Goal: Obtain resource: Obtain resource

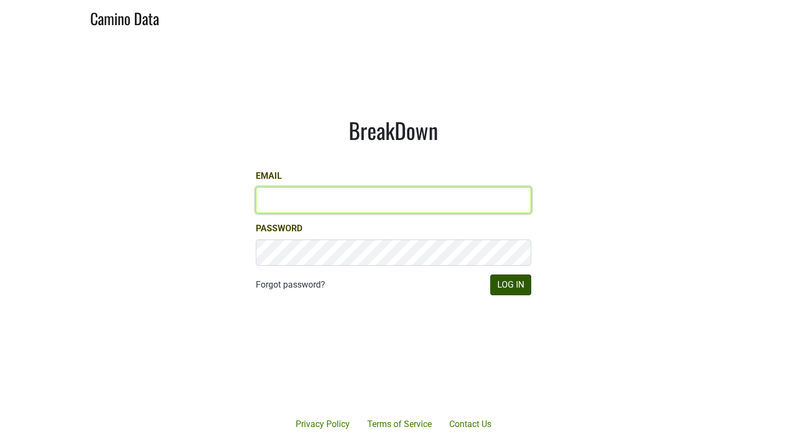
type input "[PERSON_NAME][EMAIL_ADDRESS][DOMAIN_NAME]"
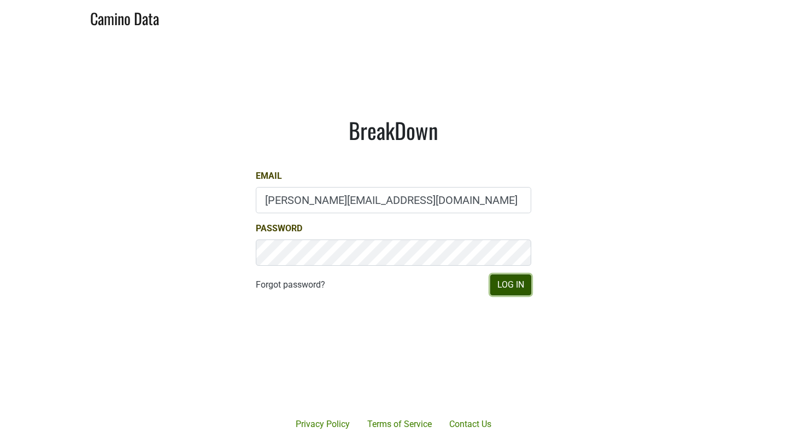
click at [516, 285] on button "Log In" at bounding box center [510, 284] width 41 height 21
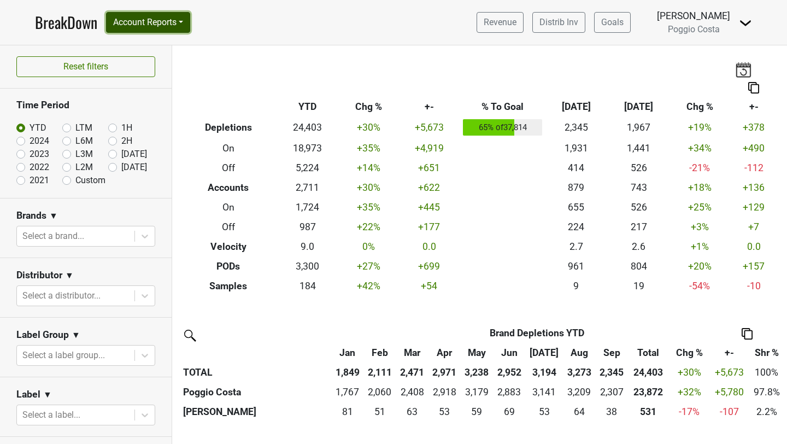
click at [176, 26] on button "Account Reports" at bounding box center [148, 22] width 84 height 21
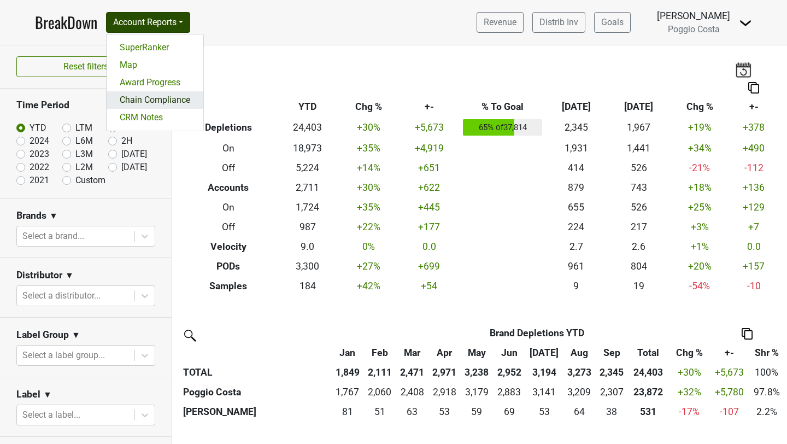
click at [148, 92] on link "Chain Compliance" at bounding box center [155, 99] width 97 height 17
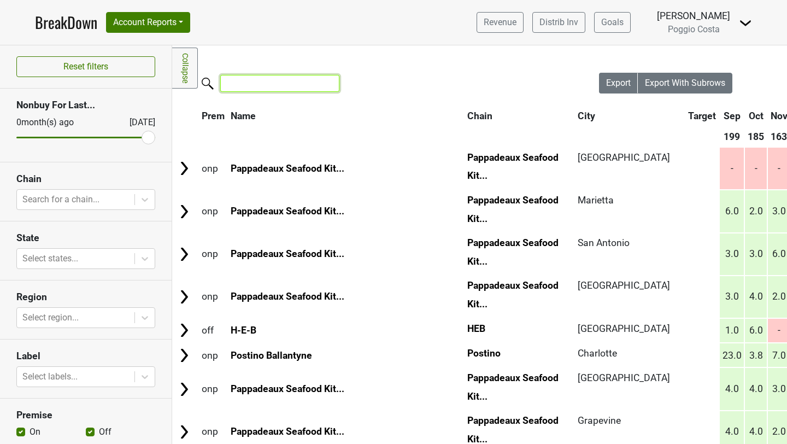
click at [261, 84] on input "search" at bounding box center [279, 83] width 119 height 17
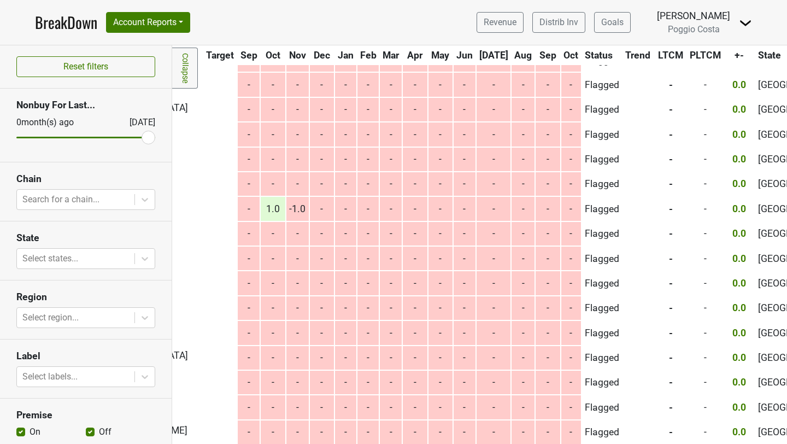
type input "heb"
drag, startPoint x: 149, startPoint y: 135, endPoint x: 168, endPoint y: 135, distance: 19.7
click at [155, 137] on input "range" at bounding box center [85, 138] width 139 height 2
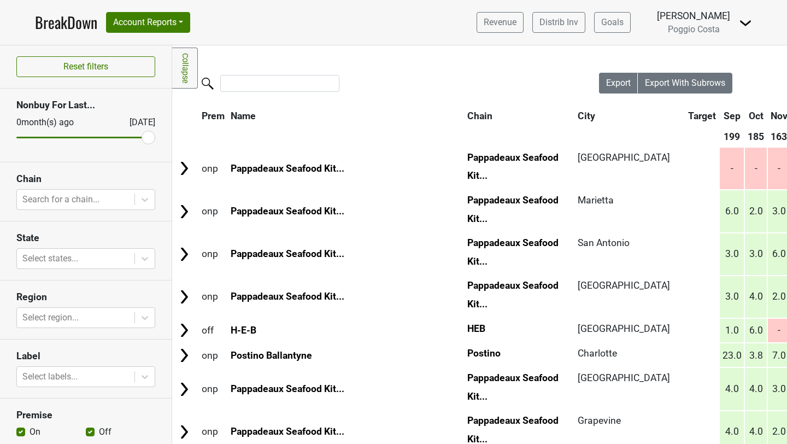
click at [180, 80] on link "Collapse" at bounding box center [185, 68] width 26 height 41
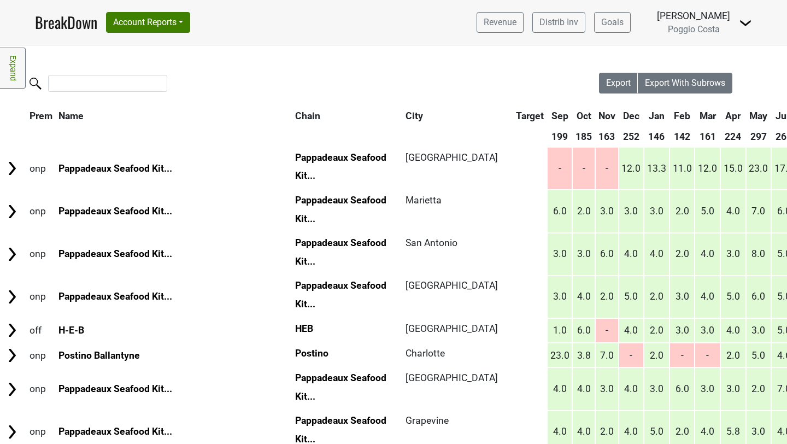
click at [14, 69] on link "Expand" at bounding box center [13, 68] width 26 height 41
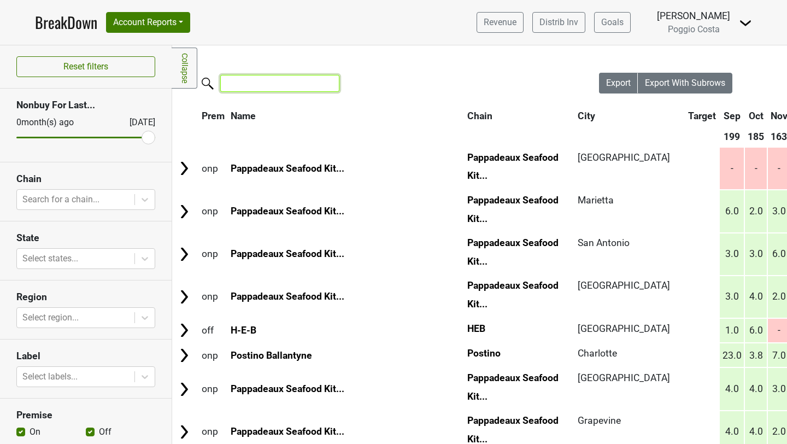
click at [246, 84] on input "search" at bounding box center [279, 83] width 119 height 17
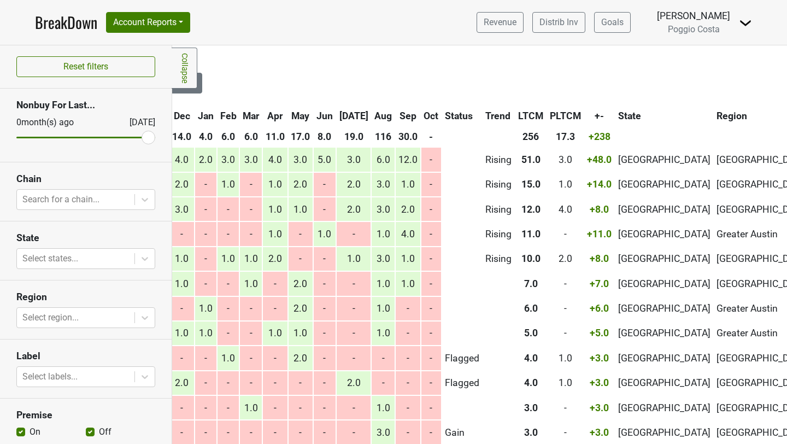
scroll to position [0, 586]
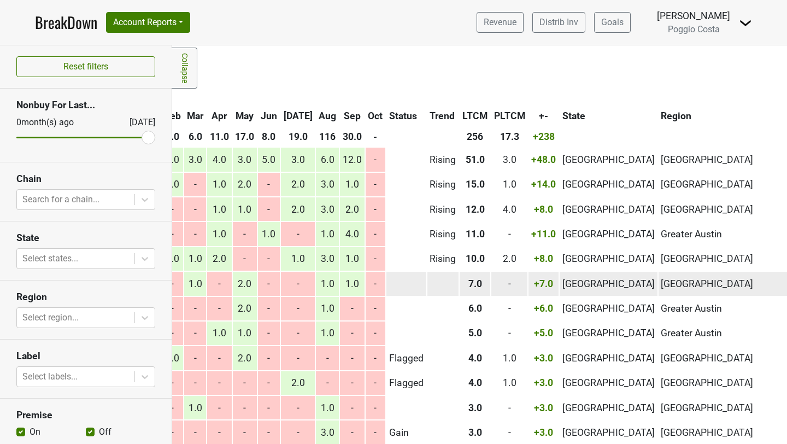
type input "heb"
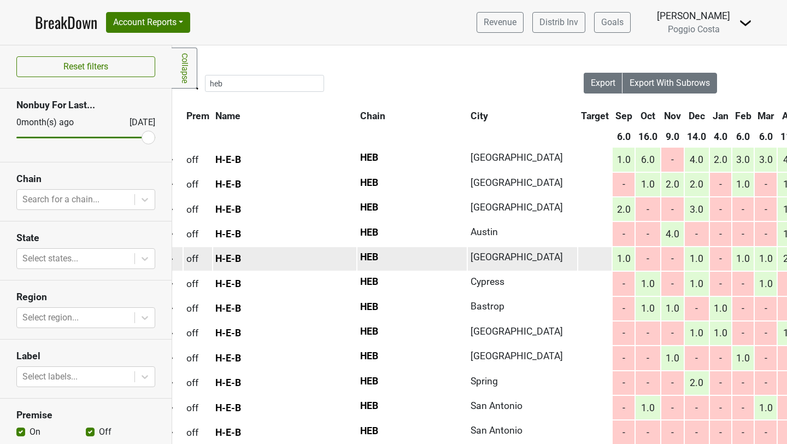
scroll to position [0, 0]
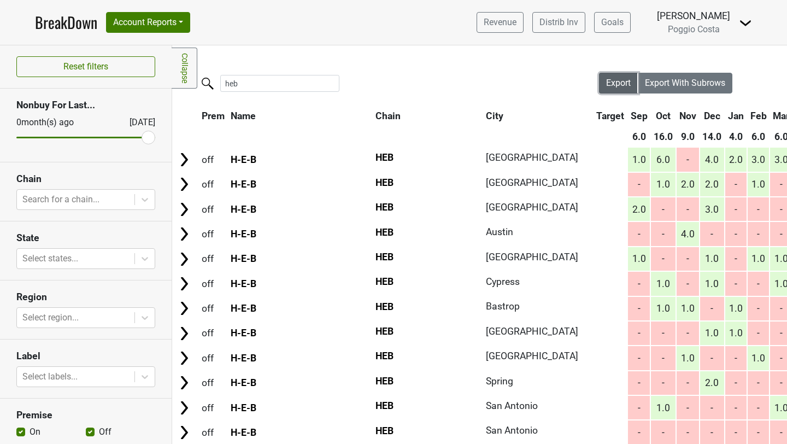
click at [621, 82] on span "Export" at bounding box center [618, 83] width 25 height 10
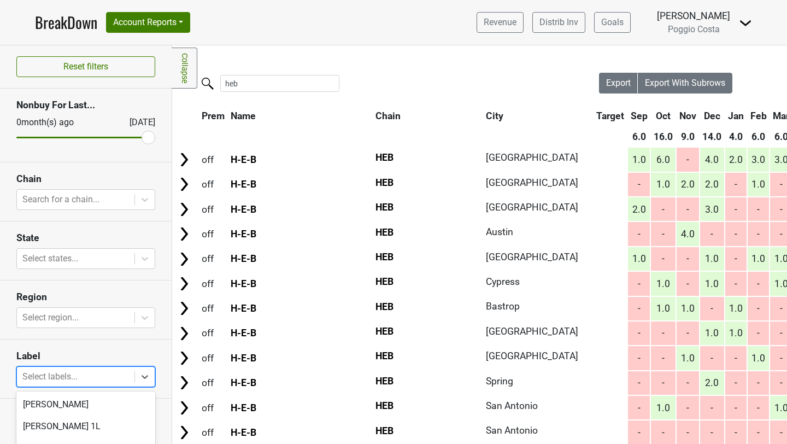
scroll to position [83, 0]
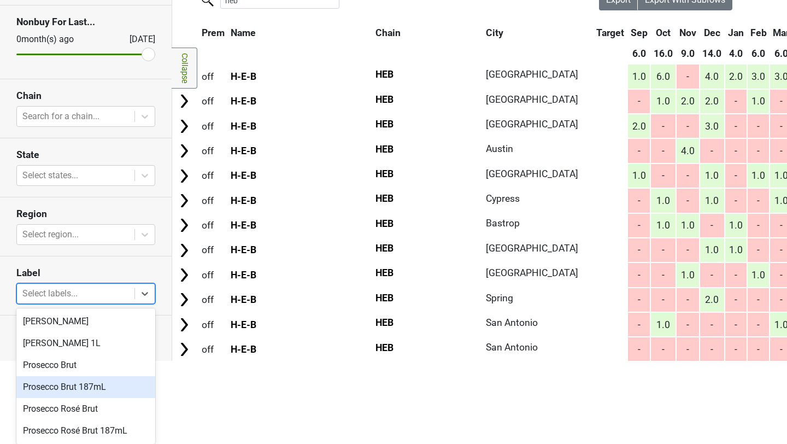
click at [51, 361] on body "BreakDown Account Reports SuperRanker Map Award Progress Chain Compliance CRM N…" at bounding box center [393, 139] width 787 height 444
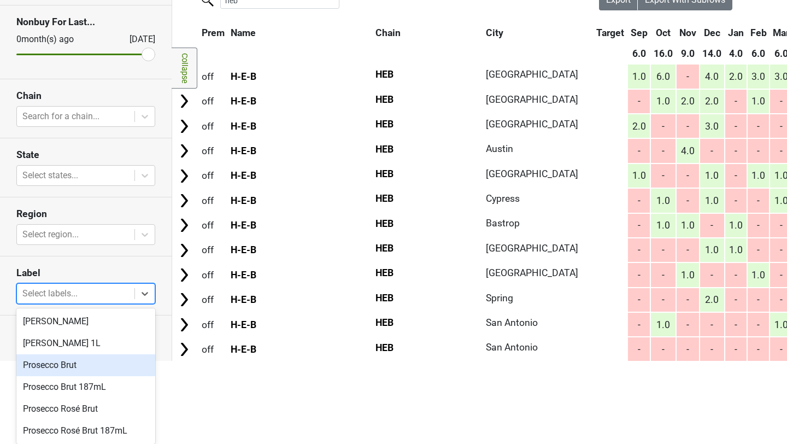
click at [61, 363] on div "Prosecco Brut" at bounding box center [85, 365] width 139 height 22
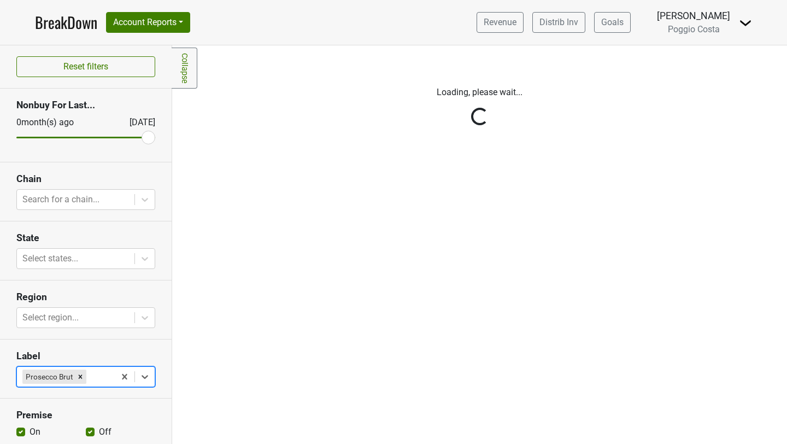
scroll to position [0, 0]
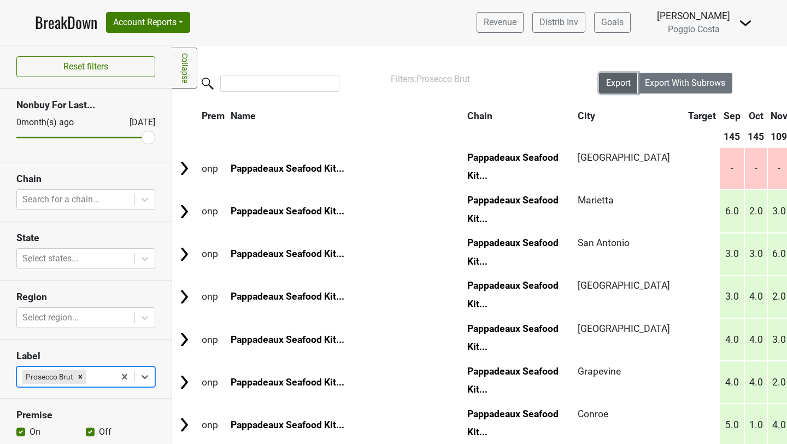
click at [600, 83] on button "Export" at bounding box center [618, 83] width 39 height 21
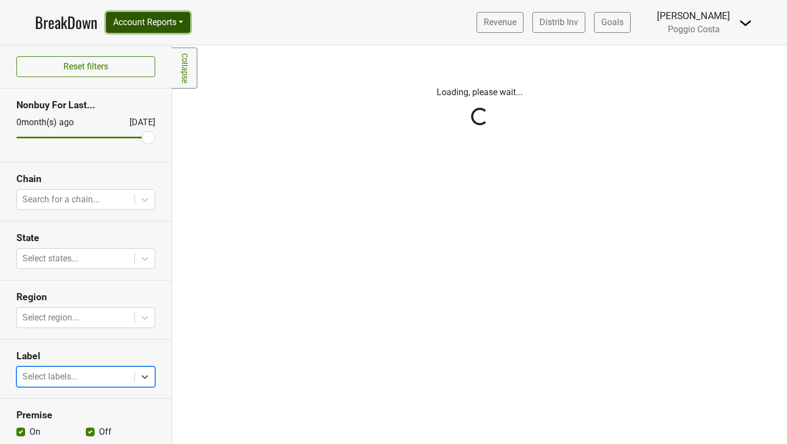
click at [184, 24] on button "Account Reports" at bounding box center [148, 22] width 84 height 21
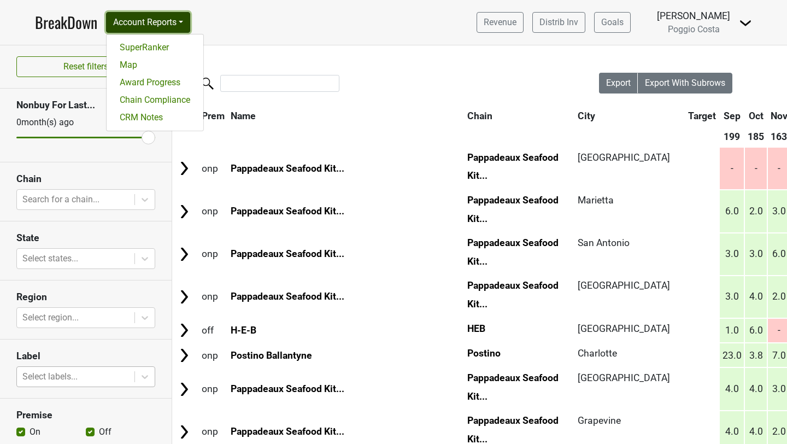
click at [184, 24] on button "Account Reports" at bounding box center [148, 22] width 84 height 21
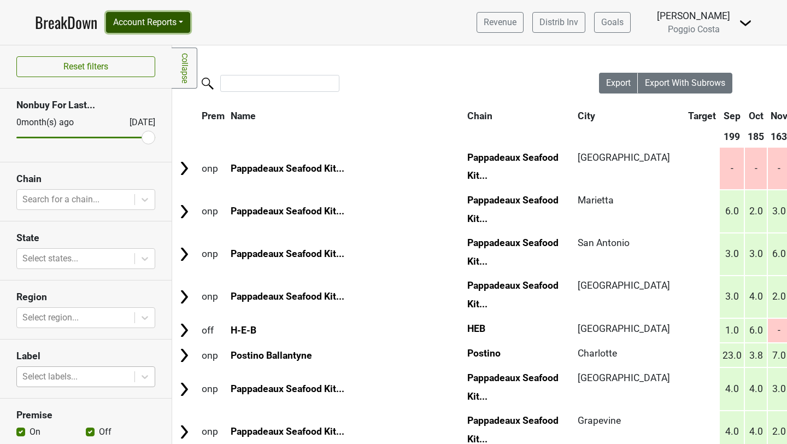
click at [184, 24] on button "Account Reports" at bounding box center [148, 22] width 84 height 21
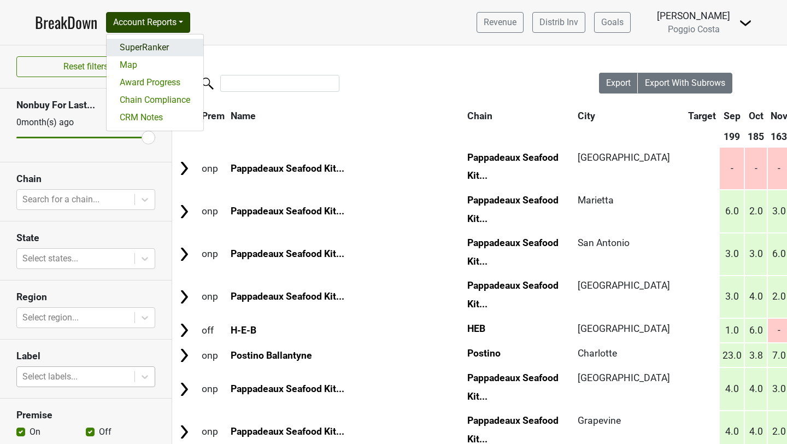
click at [168, 46] on link "SuperRanker" at bounding box center [155, 47] width 97 height 17
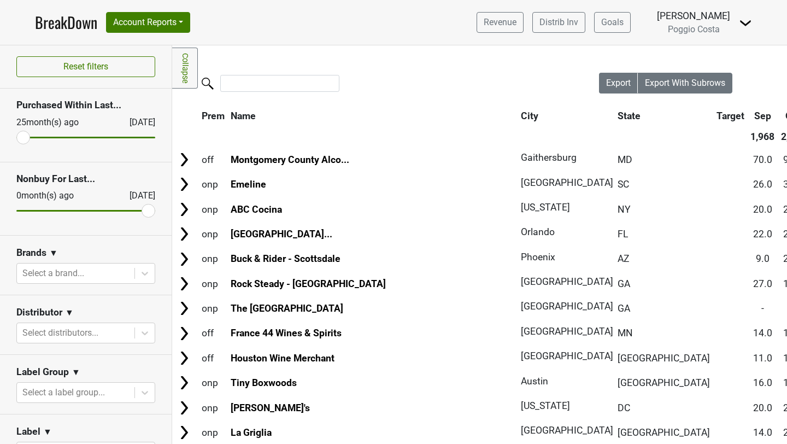
click at [58, 22] on link "BreakDown" at bounding box center [66, 22] width 62 height 23
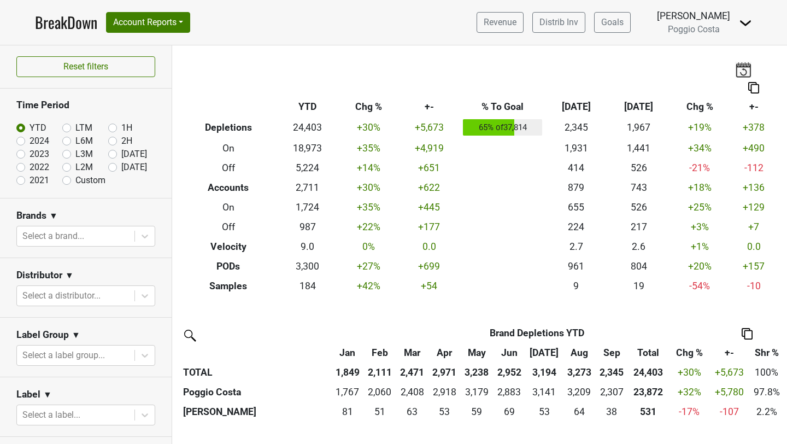
click at [75, 127] on label "LTM" at bounding box center [83, 127] width 17 height 13
click at [68, 127] on input "LTM" at bounding box center [84, 126] width 44 height 11
radio input "true"
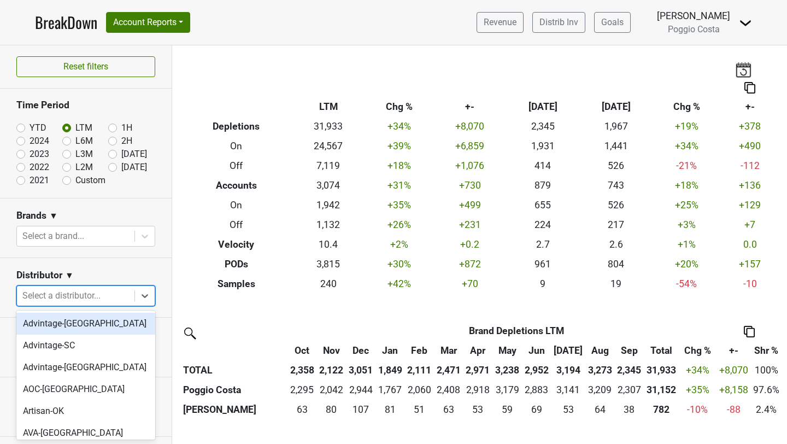
click at [97, 293] on div at bounding box center [75, 295] width 107 height 15
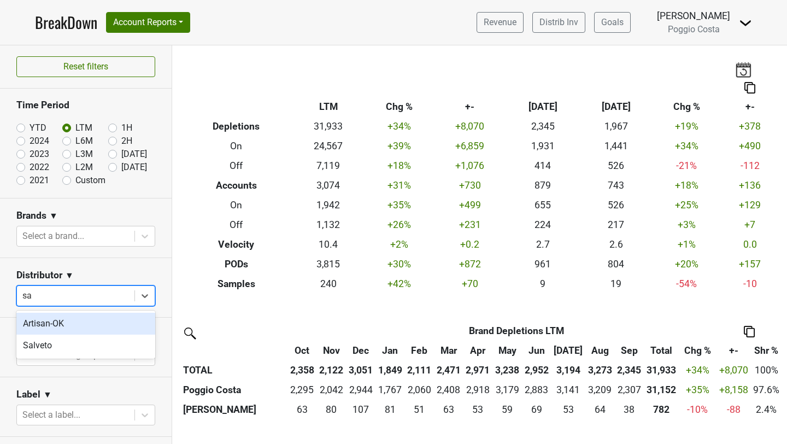
type input "sal"
click at [82, 322] on div "Salveto" at bounding box center [85, 324] width 139 height 22
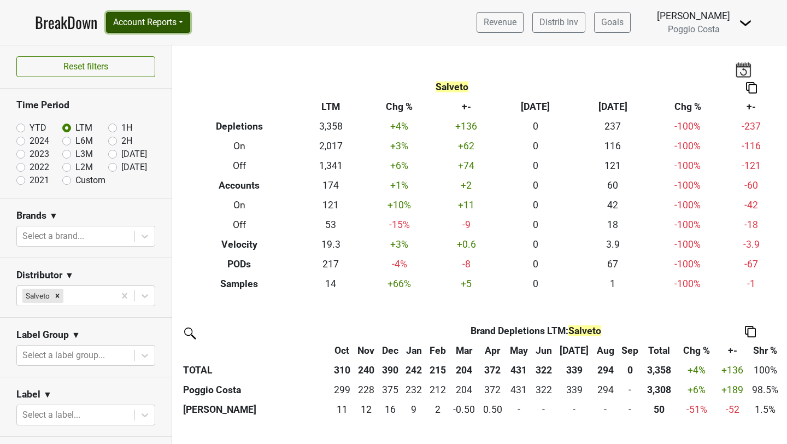
click at [136, 25] on button "Account Reports" at bounding box center [148, 22] width 84 height 21
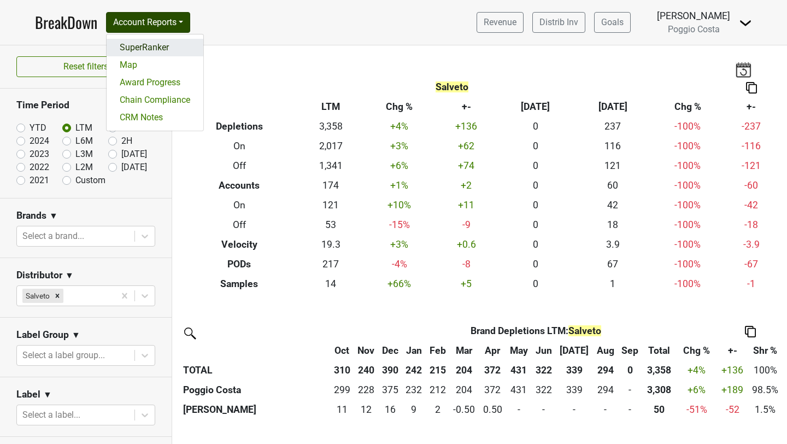
click at [138, 45] on link "SuperRanker" at bounding box center [155, 47] width 97 height 17
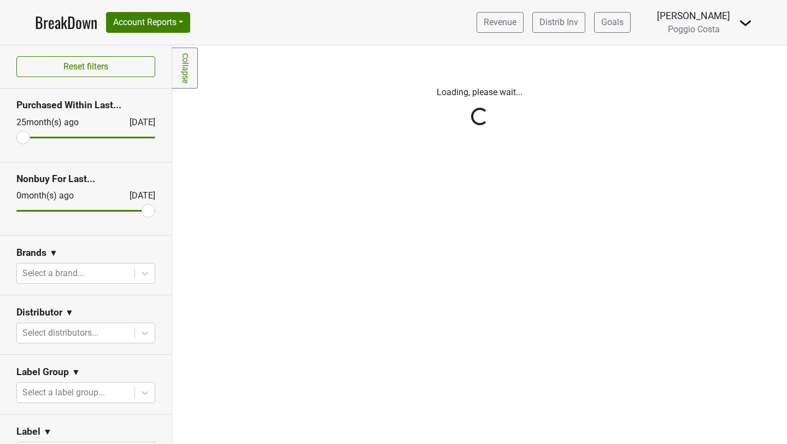
click at [64, 27] on link "BreakDown" at bounding box center [66, 22] width 62 height 23
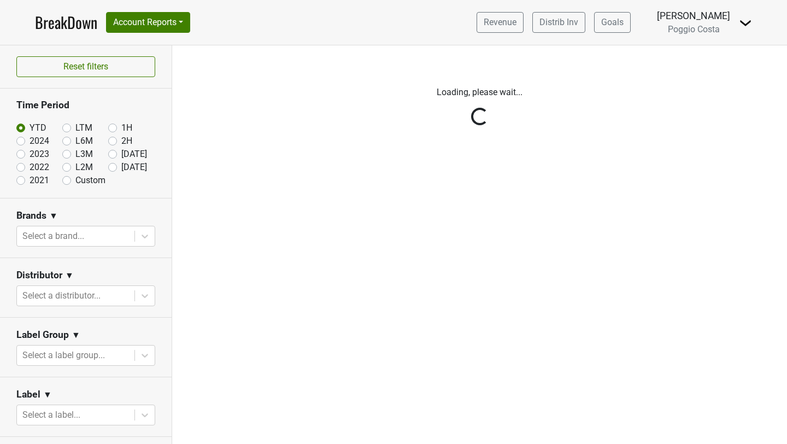
click at [80, 234] on div "Reset filters Time Period YTD LTM 1H 2024 L6M 2H 2023 L3M Sep '25 2022 L2M Oct …" at bounding box center [86, 244] width 172 height 398
click at [68, 304] on div "Select a distributor..." at bounding box center [75, 296] width 117 height 20
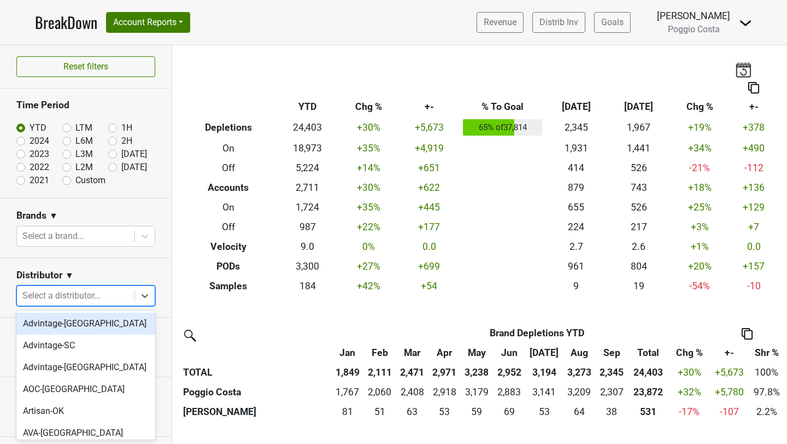
click at [78, 299] on div at bounding box center [75, 295] width 107 height 15
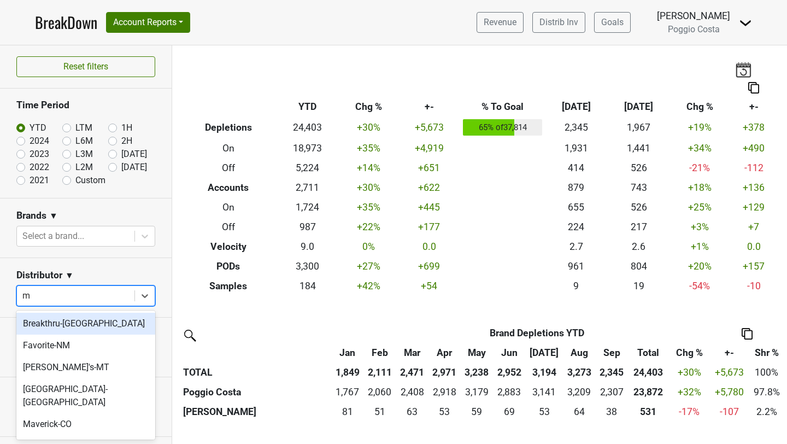
type input "ms"
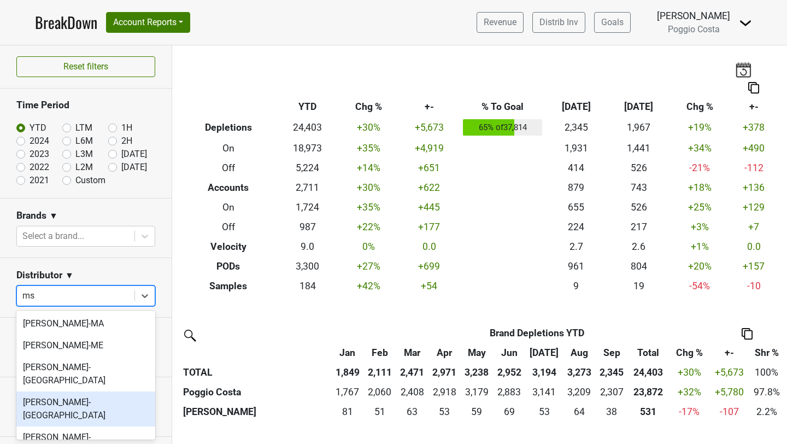
drag, startPoint x: 89, startPoint y: 322, endPoint x: 78, endPoint y: 384, distance: 62.7
click at [78, 384] on div "MS Walker-MA MS Walker-ME MS Walker-NH MS Walker-NJ MS Walker-NY MS Walker-RI P…" at bounding box center [85, 374] width 139 height 129
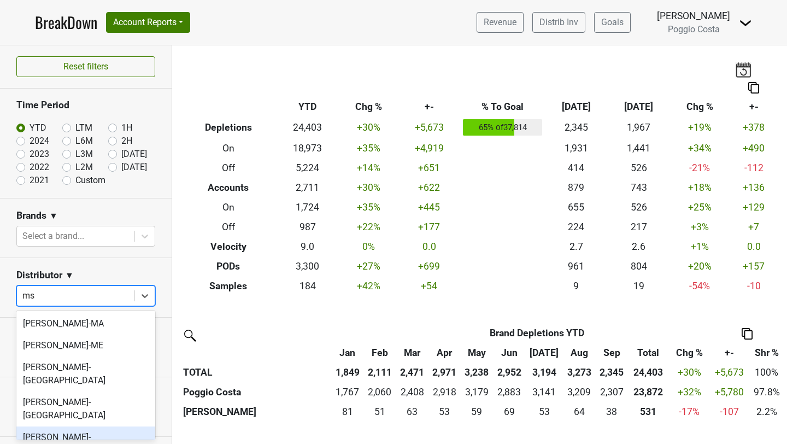
click at [79, 426] on div "MS Walker-NY" at bounding box center [85, 443] width 139 height 35
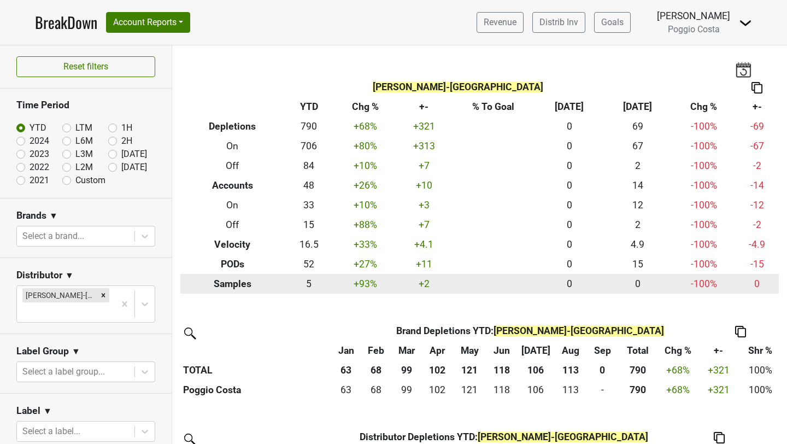
drag, startPoint x: 559, startPoint y: 365, endPoint x: 267, endPoint y: 284, distance: 302.8
click at [262, 297] on div "Filters MS Walker-NY Breakdown Type YTD Chg % +- % To Goal Sep ‘25 Sep ‘24 Chg …" at bounding box center [479, 244] width 615 height 398
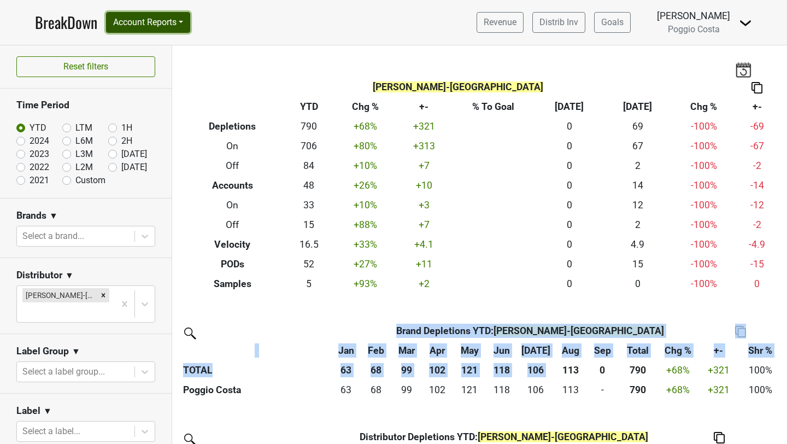
click at [142, 24] on button "Account Reports" at bounding box center [148, 22] width 84 height 21
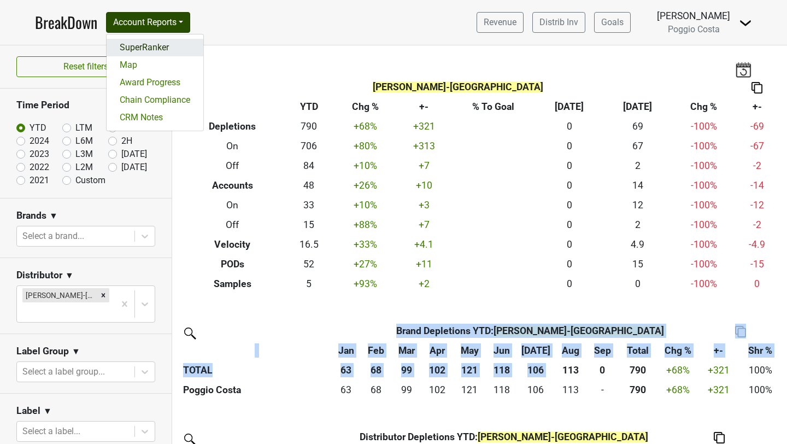
click at [140, 46] on link "SuperRanker" at bounding box center [155, 47] width 97 height 17
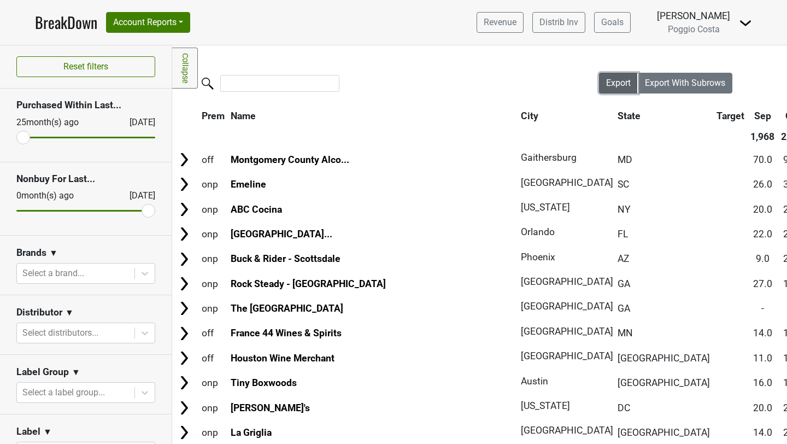
click at [622, 81] on span "Export" at bounding box center [618, 83] width 25 height 10
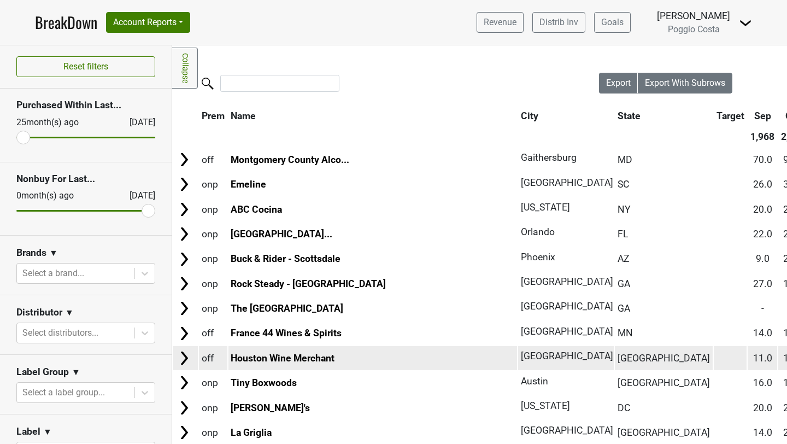
click at [611, 80] on span "Export" at bounding box center [618, 83] width 25 height 10
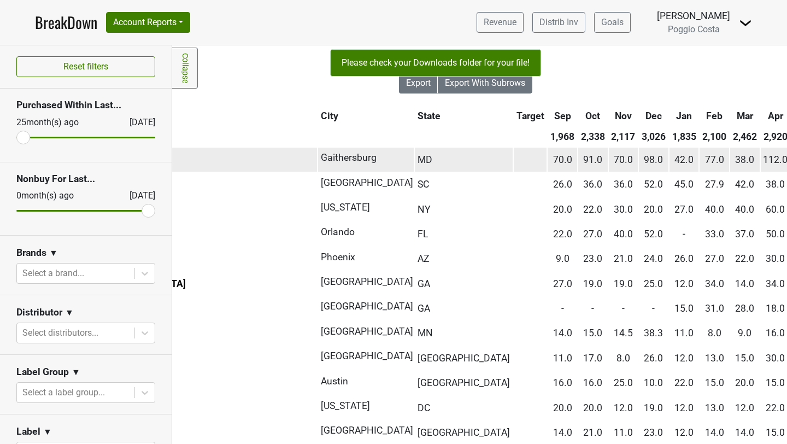
scroll to position [0, 220]
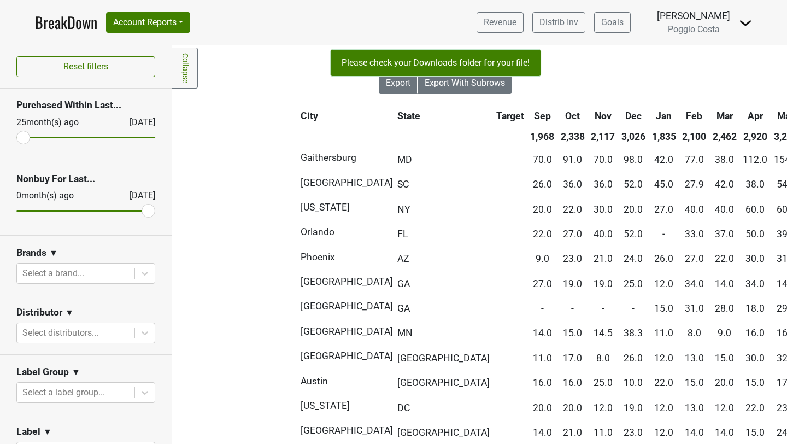
click at [646, 8] on nav "BreakDown Account Reports SuperRanker Map Award Progress Chain Compliance CRM N…" at bounding box center [393, 22] width 734 height 45
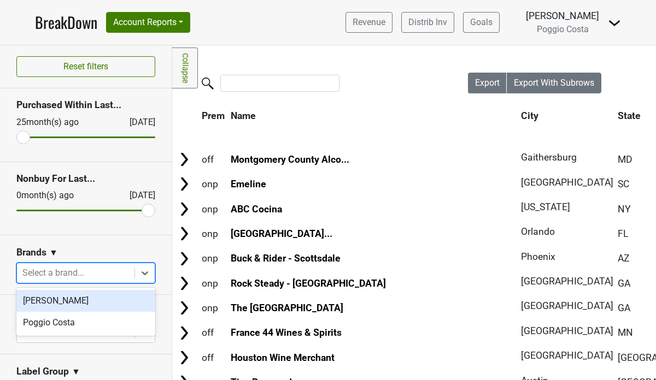
click at [86, 275] on div at bounding box center [75, 273] width 107 height 15
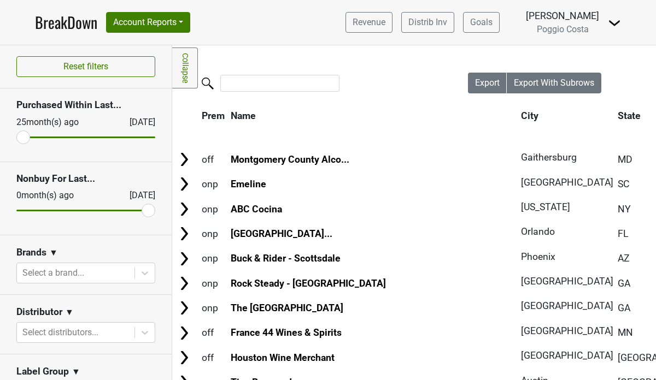
click at [87, 257] on div "Brands ▼" at bounding box center [85, 254] width 139 height 16
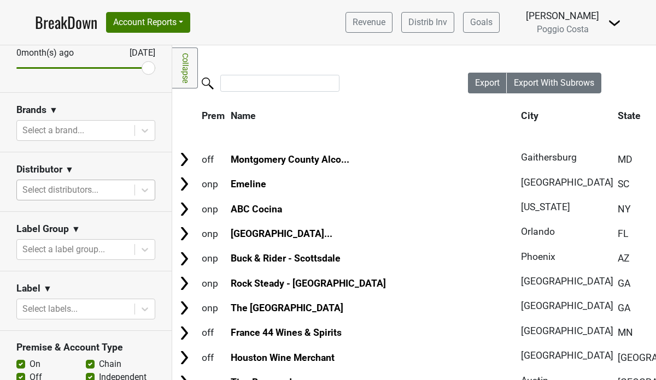
scroll to position [156, 0]
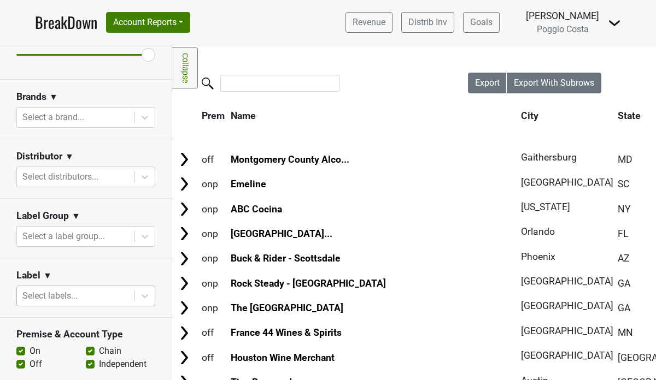
click at [76, 300] on body "BreakDown Account Reports SuperRanker Map Award Progress Chain Compliance CRM N…" at bounding box center [328, 190] width 656 height 380
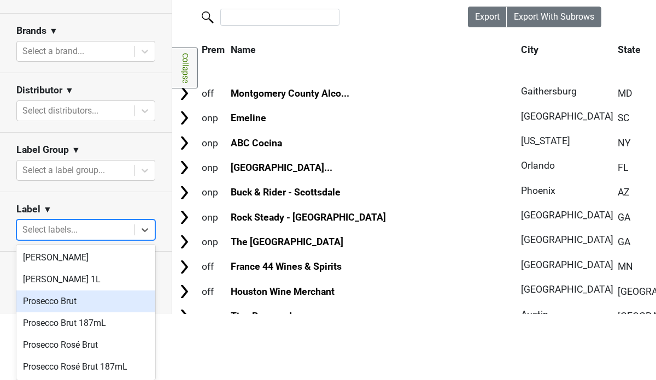
click at [83, 307] on div "Prosecco Brut" at bounding box center [85, 302] width 139 height 22
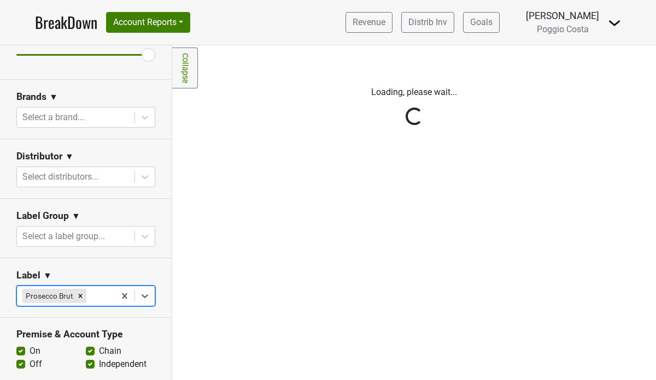
scroll to position [0, 0]
type input "po"
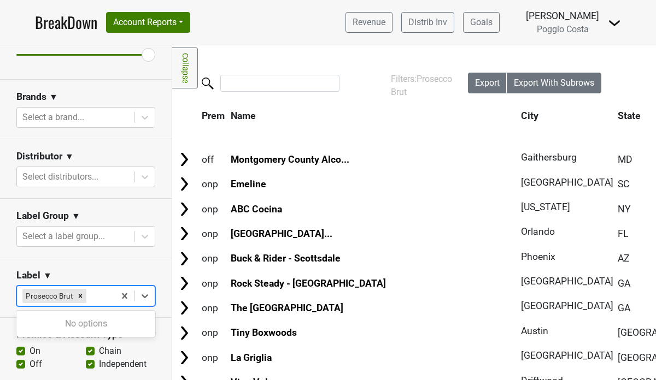
click at [99, 303] on div at bounding box center [99, 295] width 21 height 15
type input "p"
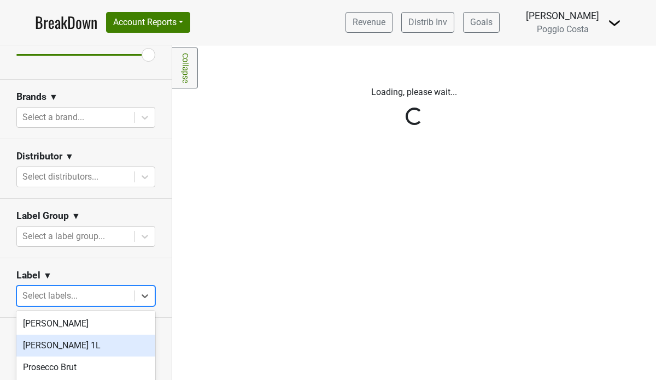
click at [55, 116] on div "Reset filters Purchased Within Last... 25 month(s) ago Oct '25 Nonbuy For Last.…" at bounding box center [86, 212] width 172 height 335
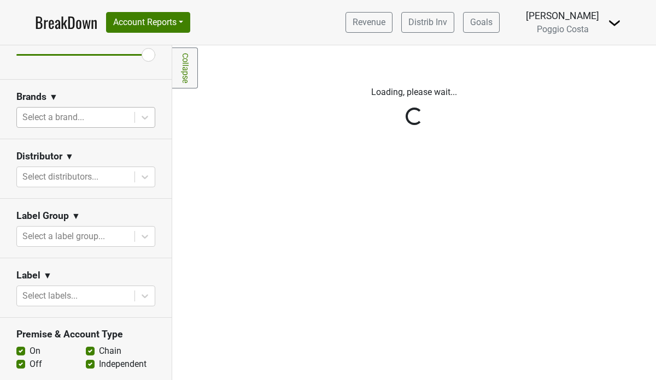
click at [62, 112] on div at bounding box center [75, 117] width 107 height 15
click at [61, 114] on div at bounding box center [75, 117] width 107 height 15
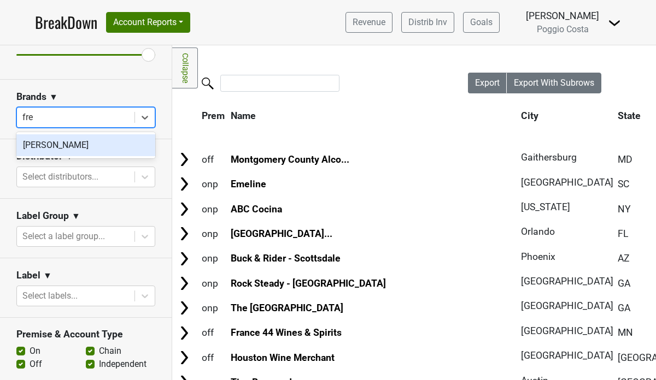
type input "fred"
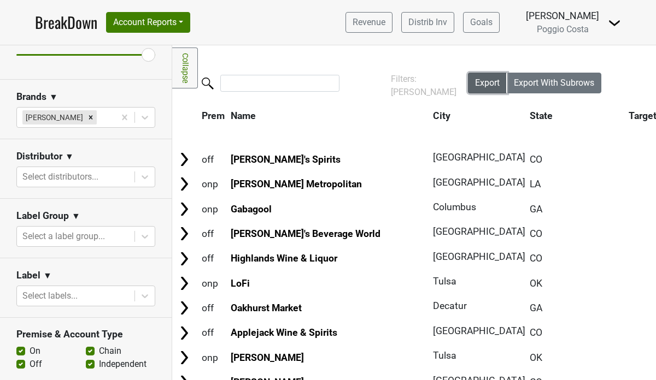
click at [481, 76] on button "Export" at bounding box center [487, 83] width 39 height 21
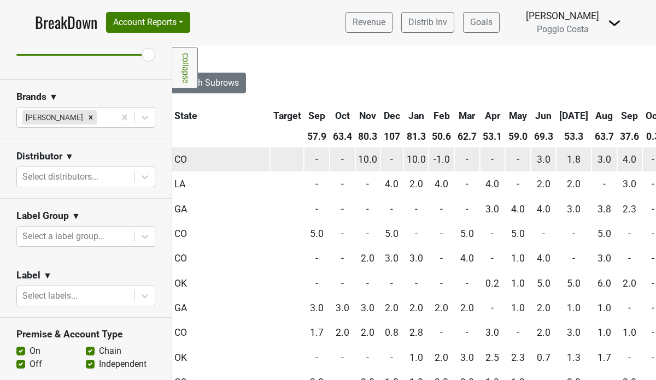
scroll to position [0, 385]
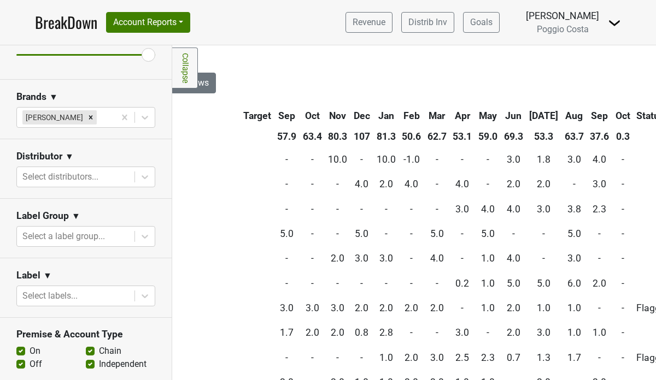
click at [70, 27] on link "BreakDown" at bounding box center [66, 22] width 62 height 23
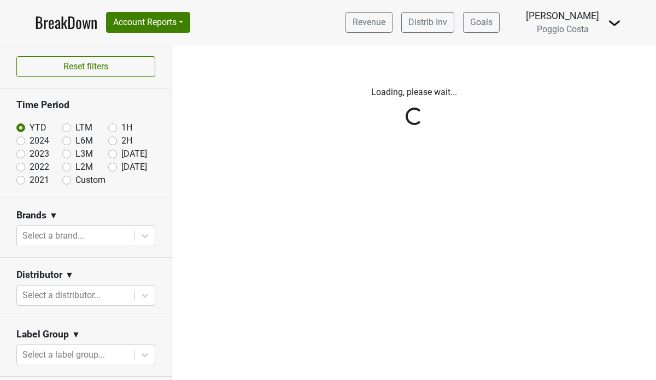
click at [49, 237] on div "Reset filters Time Period YTD LTM 1H 2024 L6M 2H 2023 L3M Sep '25 2022 L2M Oct …" at bounding box center [86, 212] width 172 height 335
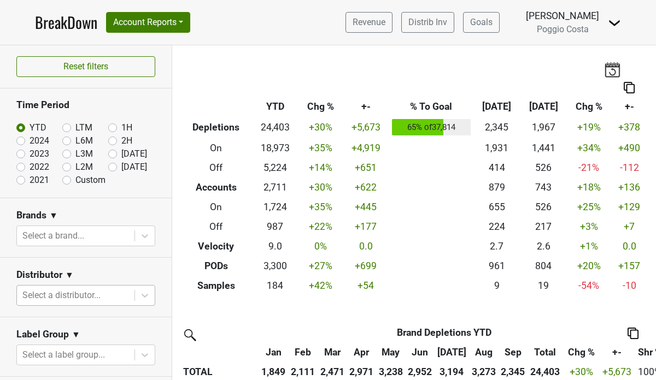
scroll to position [94, 0]
click at [49, 294] on body "BreakDown Account Reports SuperRanker Map Award Progress Chain Compliance CRM N…" at bounding box center [328, 190] width 656 height 380
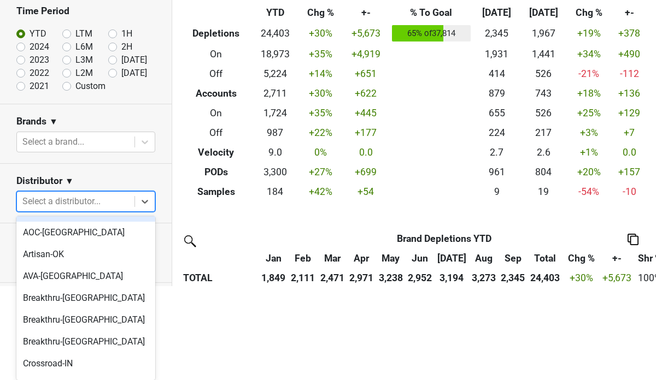
scroll to position [0, 0]
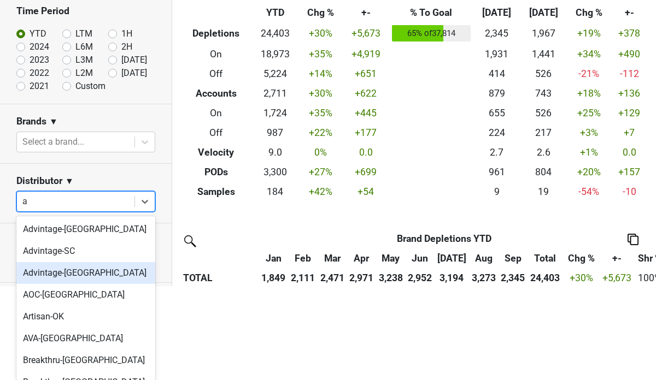
type input "az"
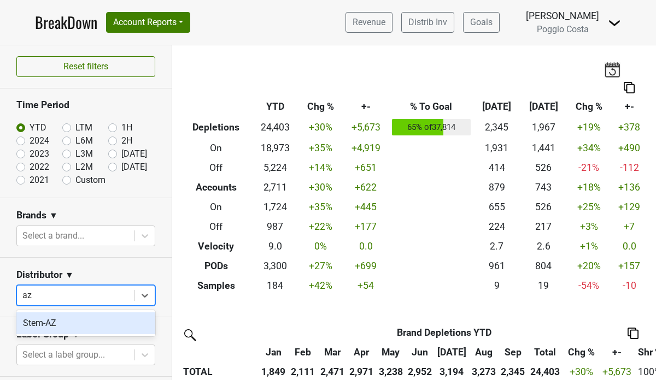
click at [51, 316] on div "Stem-AZ" at bounding box center [85, 324] width 139 height 22
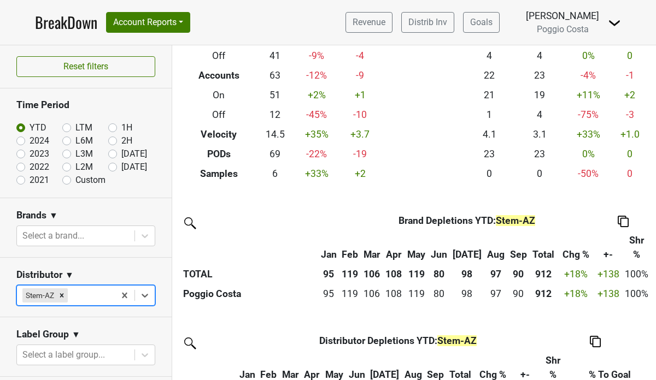
scroll to position [143, 0]
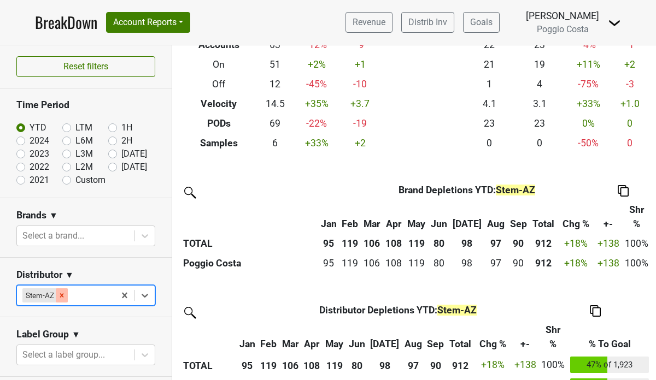
click at [60, 295] on icon "Remove Stem-AZ" at bounding box center [62, 296] width 8 height 8
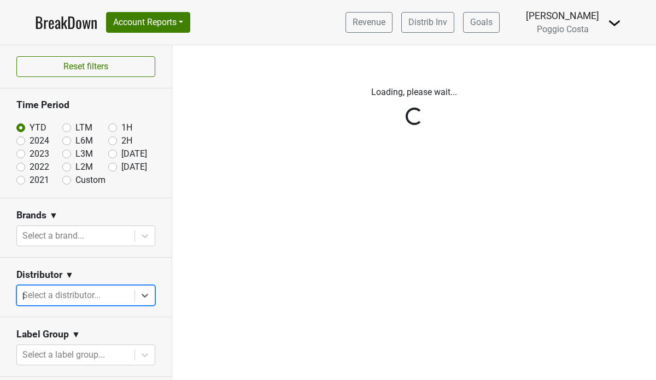
scroll to position [22, 0]
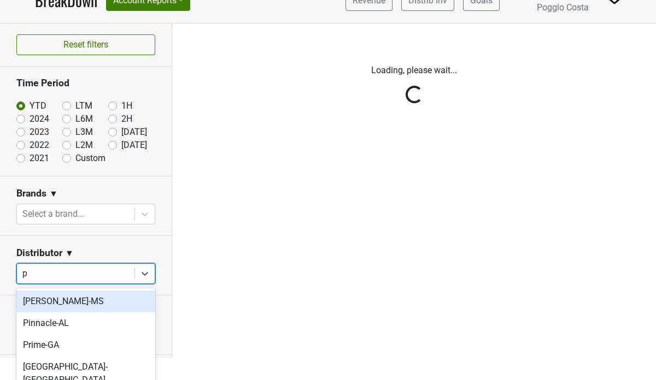
type input "pa"
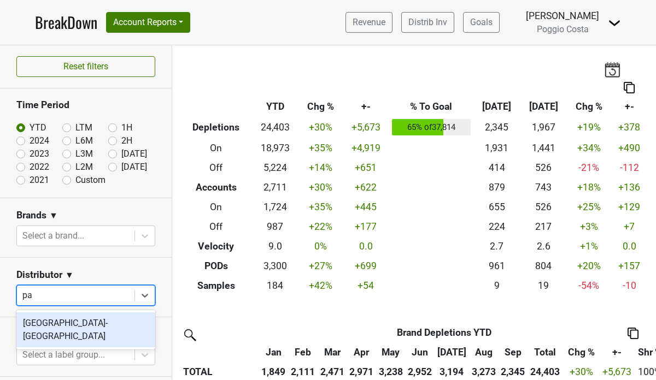
click at [76, 322] on div "[GEOGRAPHIC_DATA]-[GEOGRAPHIC_DATA]" at bounding box center [85, 330] width 139 height 35
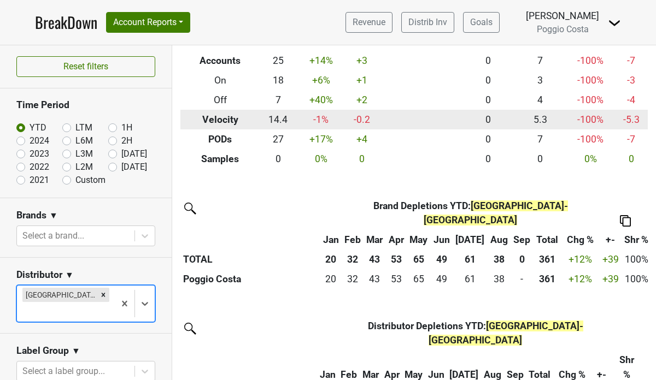
scroll to position [123, 0]
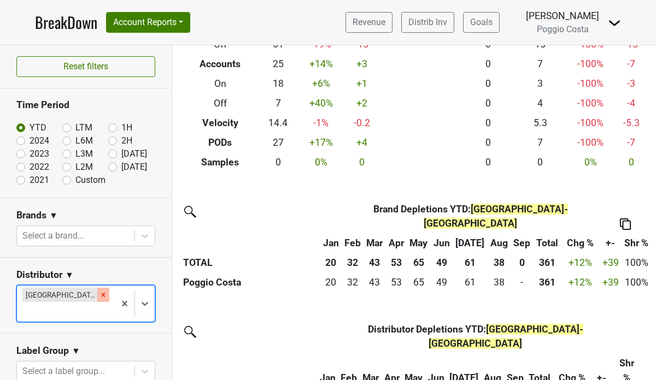
click at [99, 294] on icon "Remove Vine Street-NJ_PA" at bounding box center [103, 295] width 8 height 8
